Goal: Information Seeking & Learning: Find specific fact

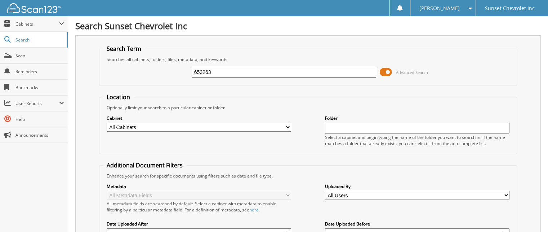
type input "653263"
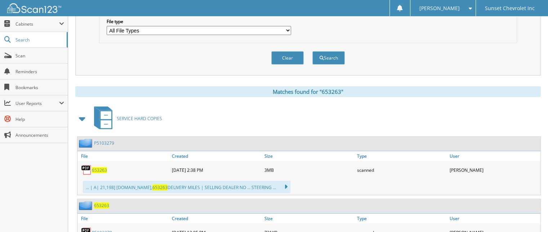
scroll to position [288, 0]
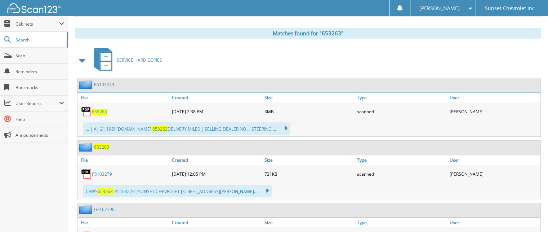
click at [98, 108] on span "653263" at bounding box center [99, 111] width 15 height 6
